Goal: Task Accomplishment & Management: Manage account settings

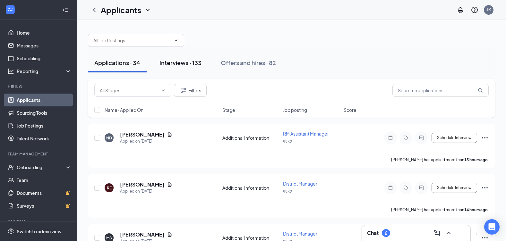
click at [183, 64] on div "Interviews · 133" at bounding box center [180, 63] width 42 height 8
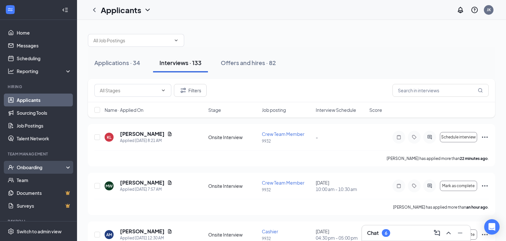
click at [39, 167] on div "Onboarding" at bounding box center [41, 167] width 49 height 6
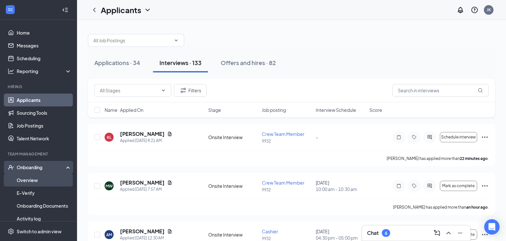
click at [37, 181] on link "Overview" at bounding box center [44, 180] width 55 height 13
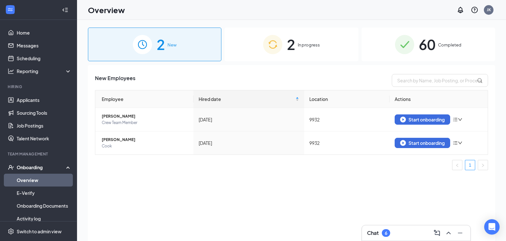
click at [310, 48] on span "In progress" at bounding box center [309, 45] width 22 height 6
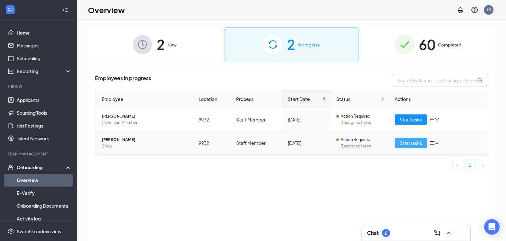
click at [409, 143] on span "Start tasks" at bounding box center [411, 143] width 22 height 7
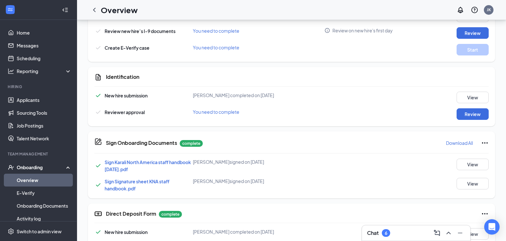
scroll to position [188, 0]
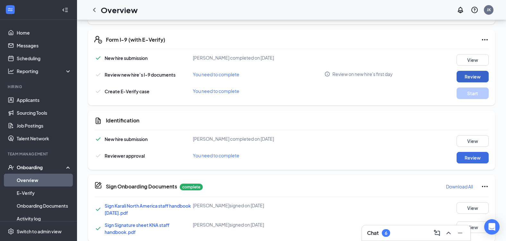
click at [461, 73] on button "Review" at bounding box center [473, 77] width 32 height 12
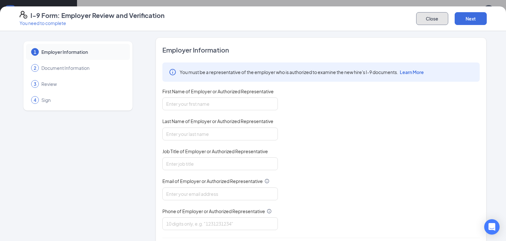
click at [444, 20] on button "Close" at bounding box center [432, 18] width 32 height 13
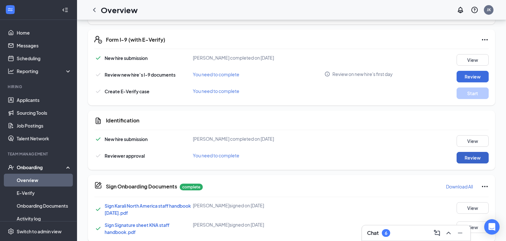
click at [470, 154] on button "Review" at bounding box center [473, 158] width 32 height 12
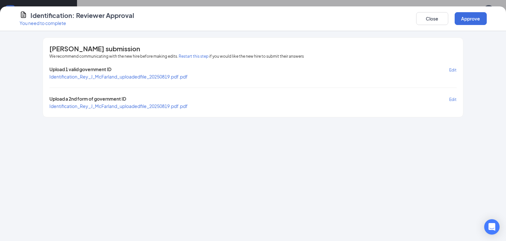
click at [178, 77] on span "Identification_Rey_J_McFarland_uploadedfile_20250819.pdf.pdf" at bounding box center [118, 77] width 138 height 6
click at [440, 22] on button "Close" at bounding box center [432, 18] width 32 height 13
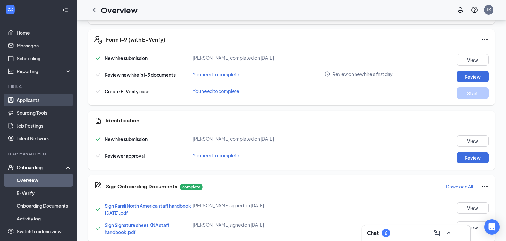
click at [29, 99] on link "Applicants" at bounding box center [44, 100] width 55 height 13
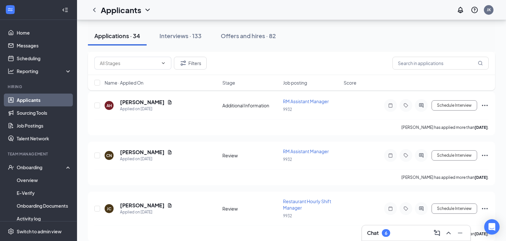
scroll to position [1671, 0]
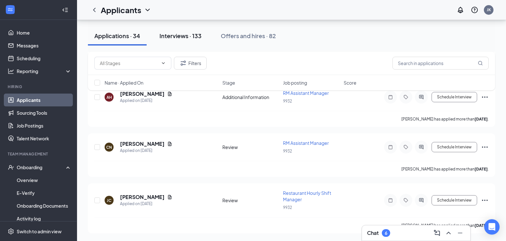
click at [159, 40] on button "Interviews · 133" at bounding box center [180, 35] width 55 height 19
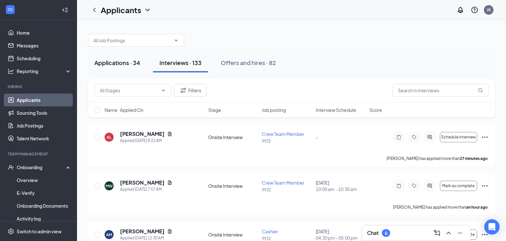
click at [120, 65] on div "Applications · 34" at bounding box center [117, 63] width 46 height 8
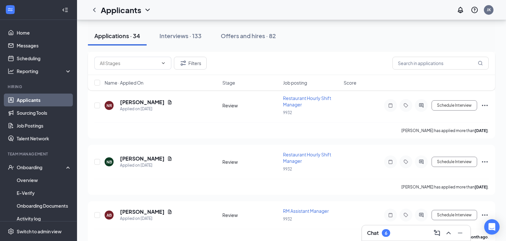
scroll to position [909, 0]
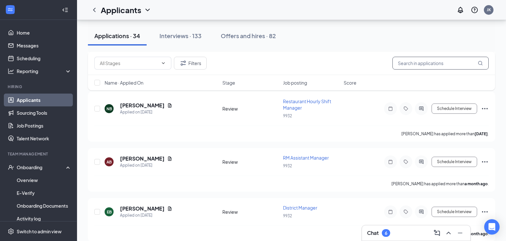
click at [404, 65] on input "text" at bounding box center [440, 63] width 96 height 13
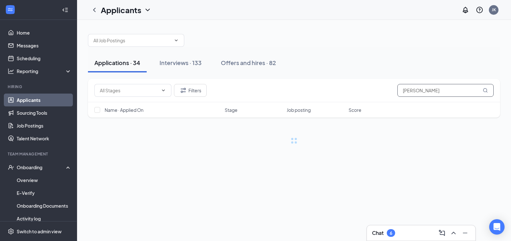
type input "[PERSON_NAME]"
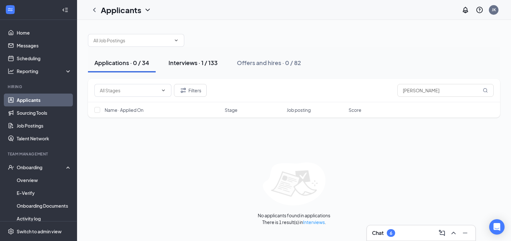
click at [206, 64] on div "Interviews · 1 / 133" at bounding box center [192, 63] width 49 height 8
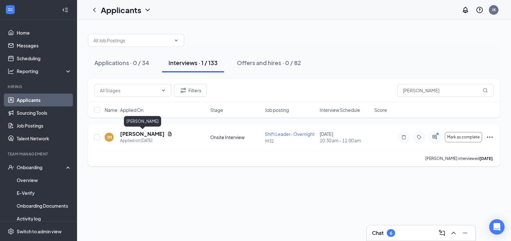
click at [129, 134] on h5 "[PERSON_NAME]" at bounding box center [142, 134] width 45 height 7
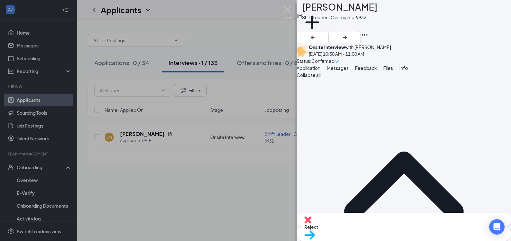
click at [417, 228] on div "Move to stage" at bounding box center [404, 234] width 214 height 14
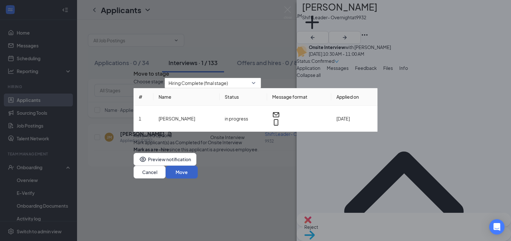
click at [198, 179] on button "Move" at bounding box center [182, 172] width 32 height 13
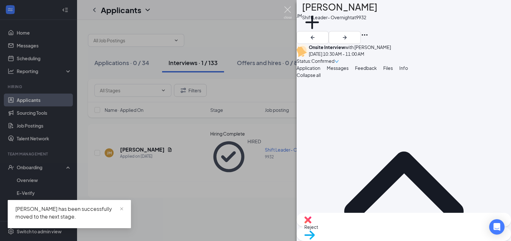
click at [289, 10] on img at bounding box center [288, 12] width 8 height 13
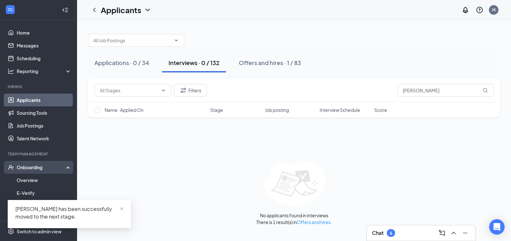
click at [37, 166] on div "Onboarding" at bounding box center [41, 167] width 49 height 6
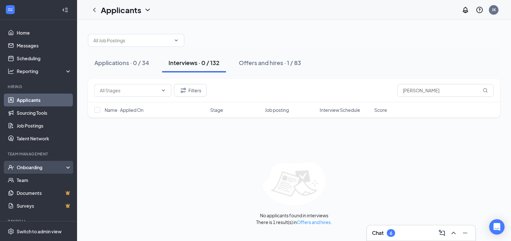
click at [38, 171] on div "Onboarding" at bounding box center [38, 167] width 77 height 13
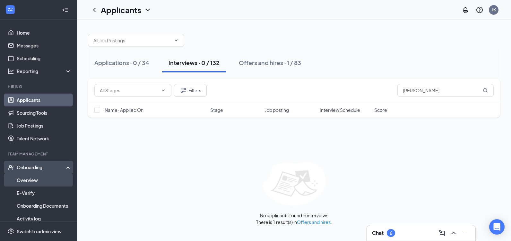
click at [39, 178] on link "Overview" at bounding box center [44, 180] width 55 height 13
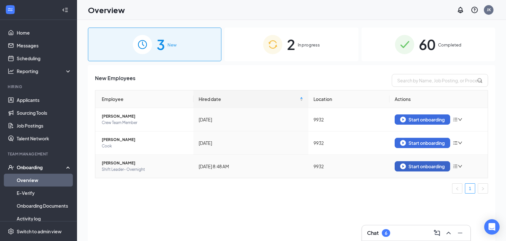
click at [399, 166] on button "Start onboarding" at bounding box center [423, 166] width 56 height 10
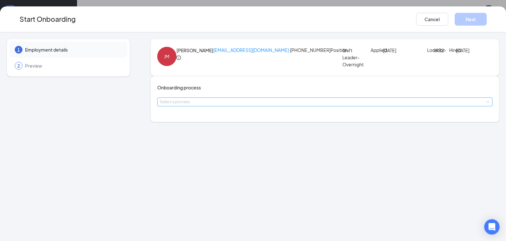
click at [232, 105] on div "Select a process" at bounding box center [324, 102] width 328 height 6
click at [231, 152] on li "Staff Member" at bounding box center [214, 156] width 105 height 12
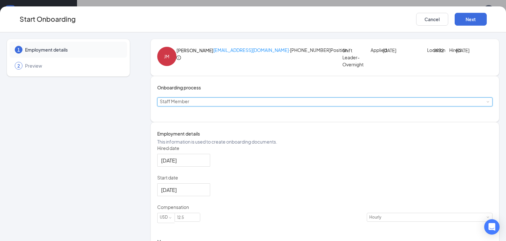
click at [206, 106] on div "Select a process Staff Member" at bounding box center [325, 102] width 331 height 8
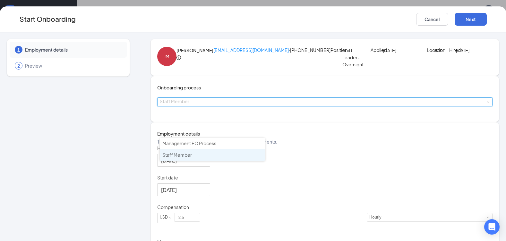
type input "1"
click at [199, 155] on li "Staff Member" at bounding box center [212, 156] width 105 height 12
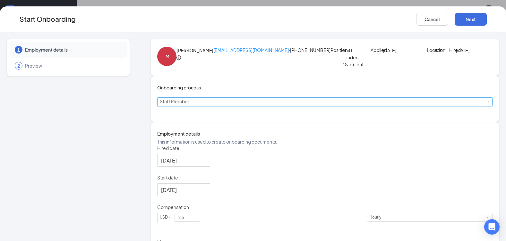
click at [202, 107] on div "Select a process Staff Member" at bounding box center [325, 102] width 336 height 9
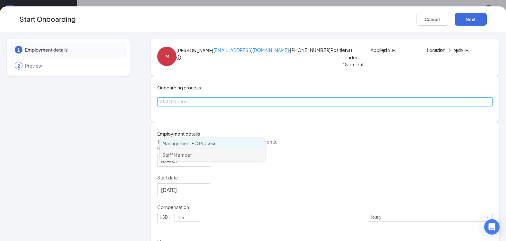
click at [202, 144] on span "Management EO Process" at bounding box center [189, 144] width 54 height 6
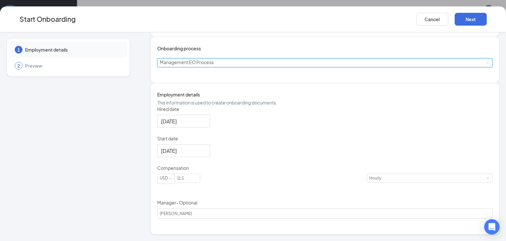
scroll to position [68, 0]
drag, startPoint x: 204, startPoint y: 189, endPoint x: 167, endPoint y: 189, distance: 37.2
click at [167, 184] on span "USD 12.5" at bounding box center [262, 179] width 210 height 10
click at [265, 157] on div "[DATE]" at bounding box center [325, 150] width 336 height 13
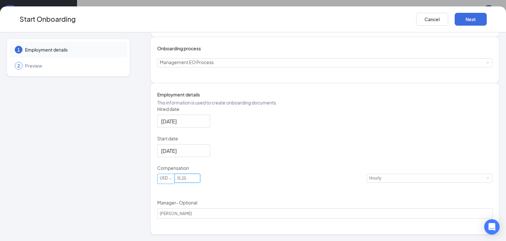
drag, startPoint x: 215, startPoint y: 189, endPoint x: 170, endPoint y: 192, distance: 45.3
click at [170, 184] on span "USD 15.25" at bounding box center [262, 179] width 210 height 10
type input "15"
click at [470, 16] on button "Next" at bounding box center [471, 19] width 32 height 13
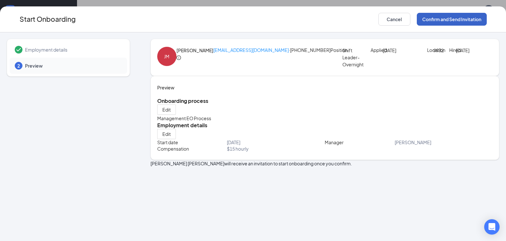
click at [438, 21] on button "Confirm and Send Invitation" at bounding box center [452, 19] width 70 height 13
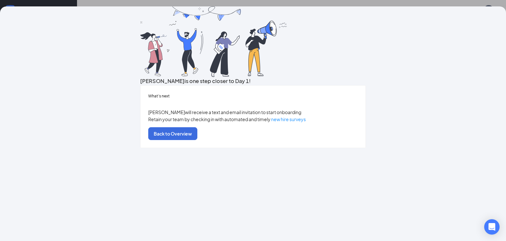
scroll to position [22, 0]
click at [197, 140] on button "Back to Overview" at bounding box center [172, 133] width 49 height 13
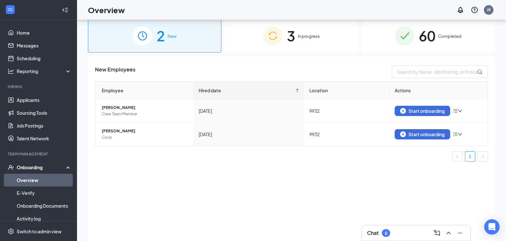
scroll to position [0, 0]
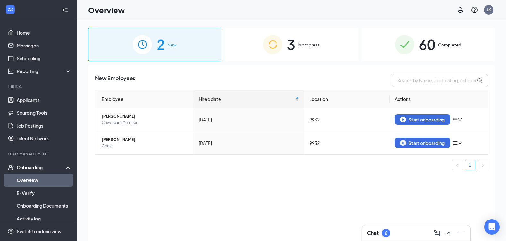
click at [310, 51] on div "3 In progress" at bounding box center [291, 45] width 133 height 34
